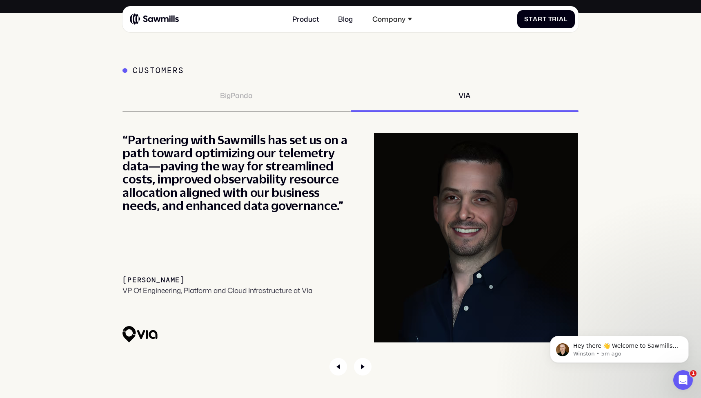
scroll to position [3231, 0]
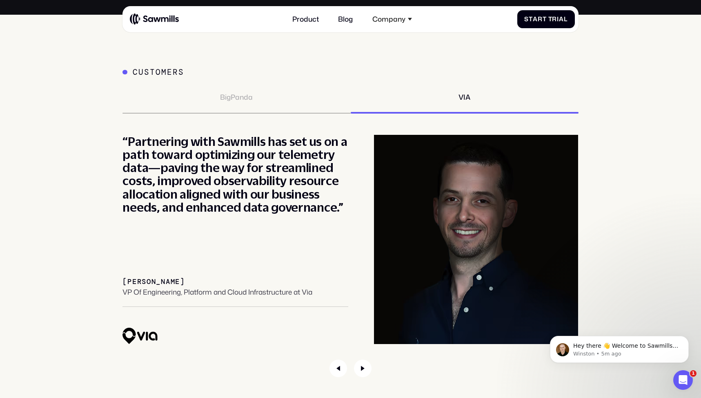
click at [241, 100] on div "BigPanda" at bounding box center [236, 97] width 33 height 9
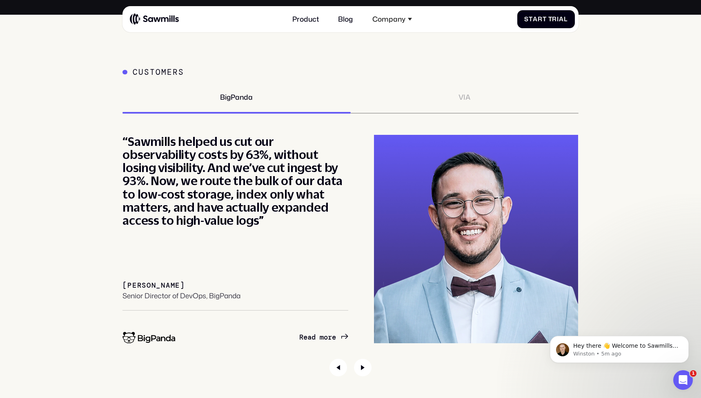
click at [469, 101] on div "VIA" at bounding box center [465, 97] width 12 height 9
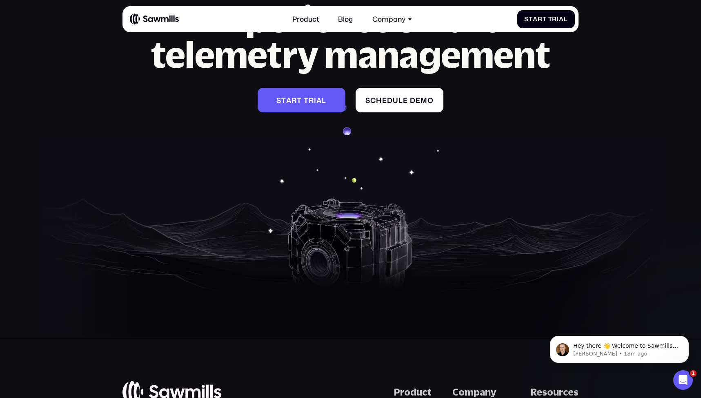
scroll to position [3711, 0]
